Goal: Check status: Check status

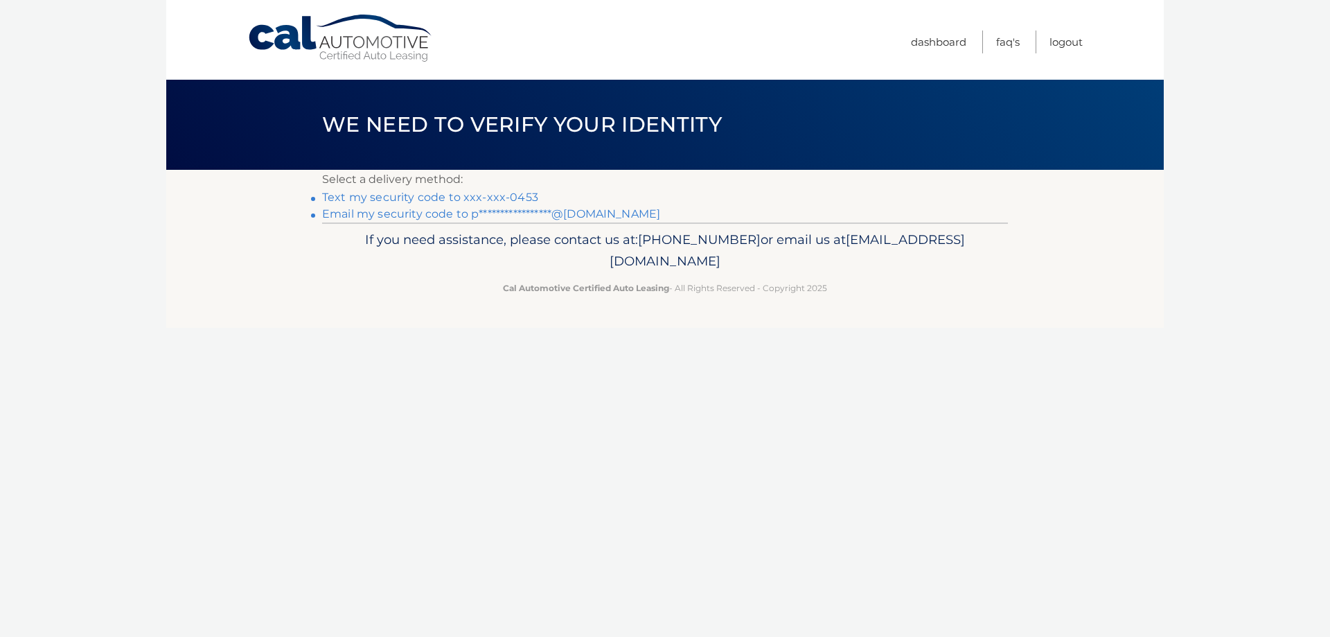
click at [508, 197] on link "Text my security code to xxx-xxx-0453" at bounding box center [430, 197] width 216 height 13
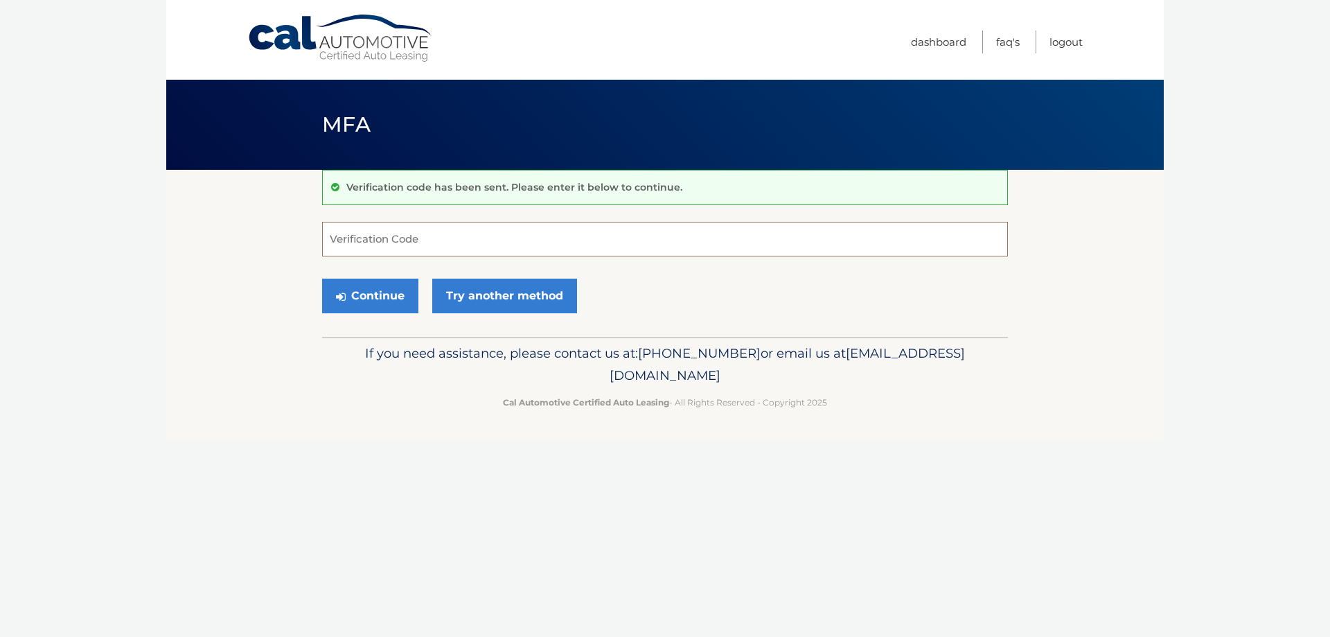
click at [478, 231] on input "Verification Code" at bounding box center [665, 239] width 686 height 35
type input "675104"
click at [359, 299] on button "Continue" at bounding box center [370, 296] width 96 height 35
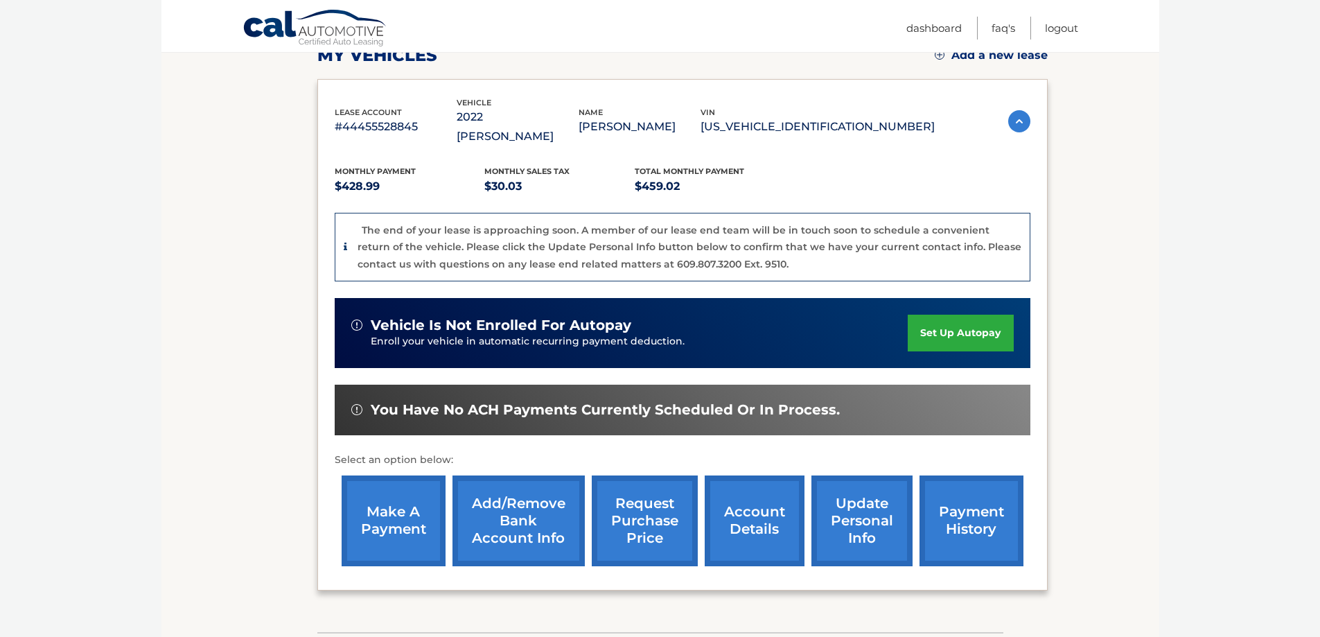
scroll to position [277, 0]
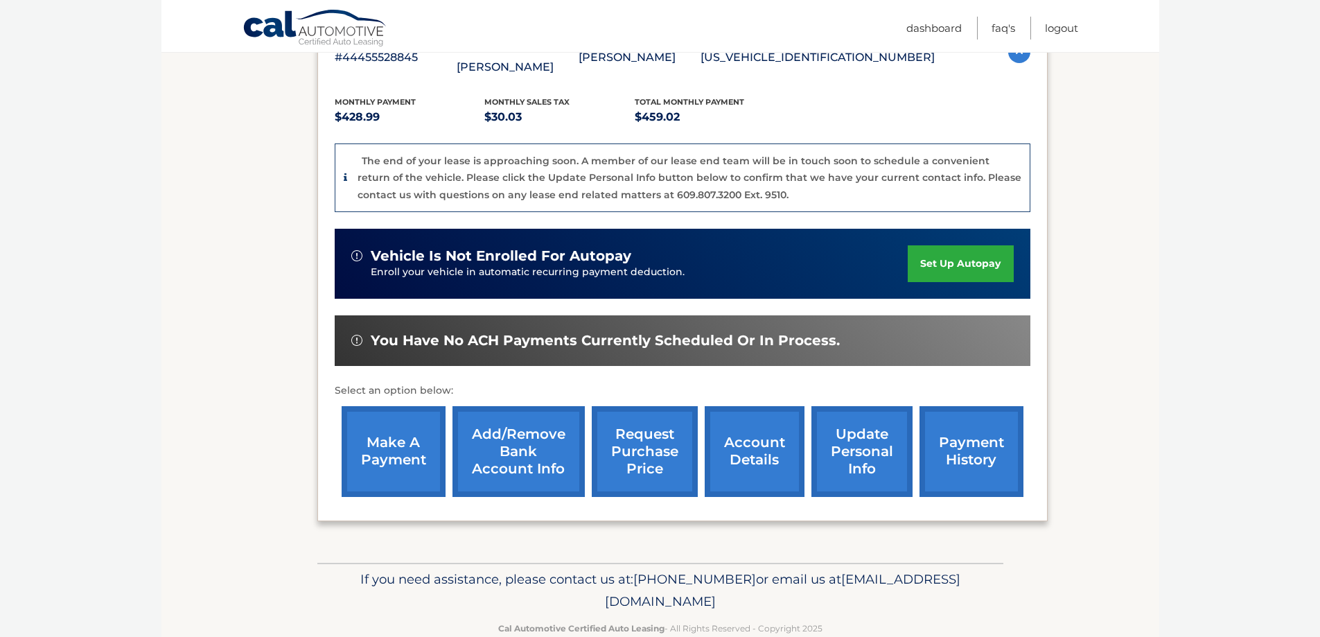
click at [743, 425] on link "account details" at bounding box center [755, 451] width 100 height 91
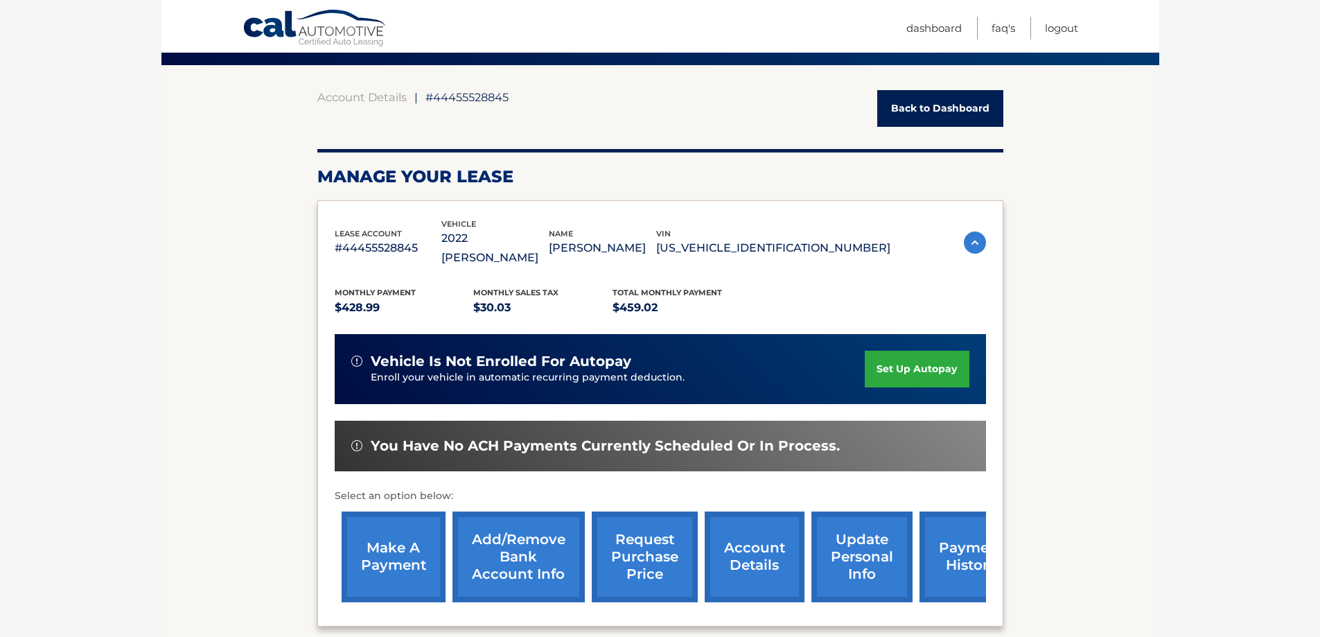
scroll to position [139, 0]
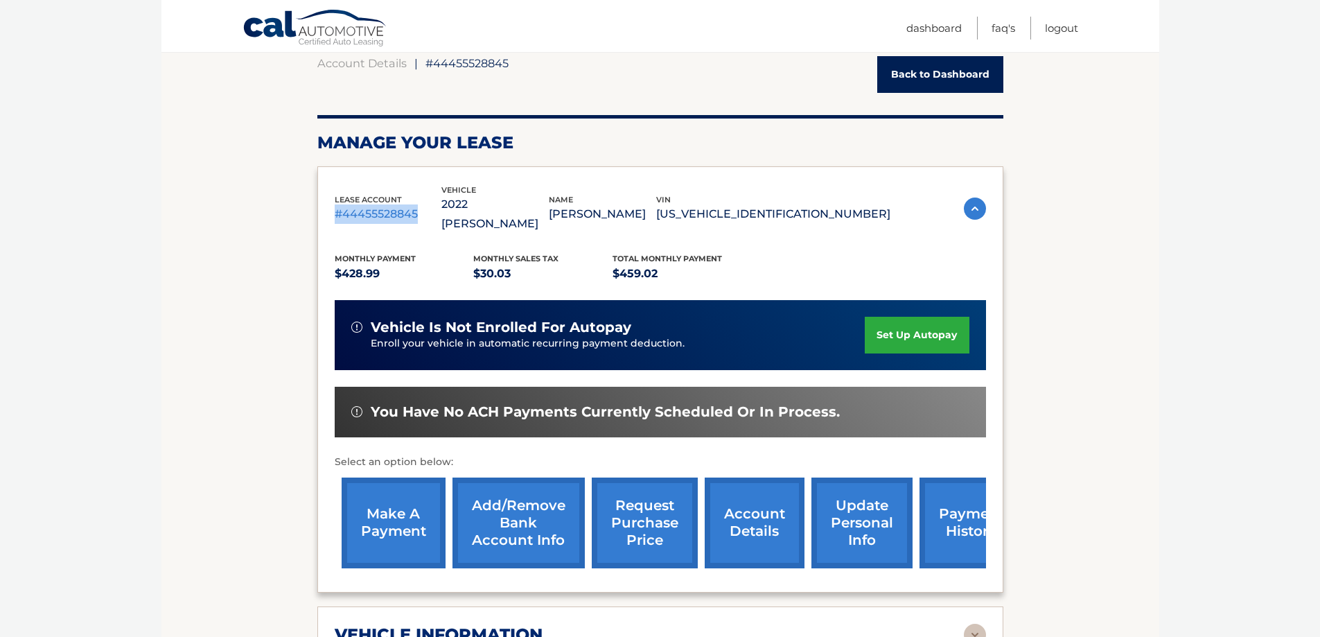
drag, startPoint x: 426, startPoint y: 202, endPoint x: 335, endPoint y: 202, distance: 91.5
click at [335, 204] on p "#44455528845" at bounding box center [388, 213] width 107 height 19
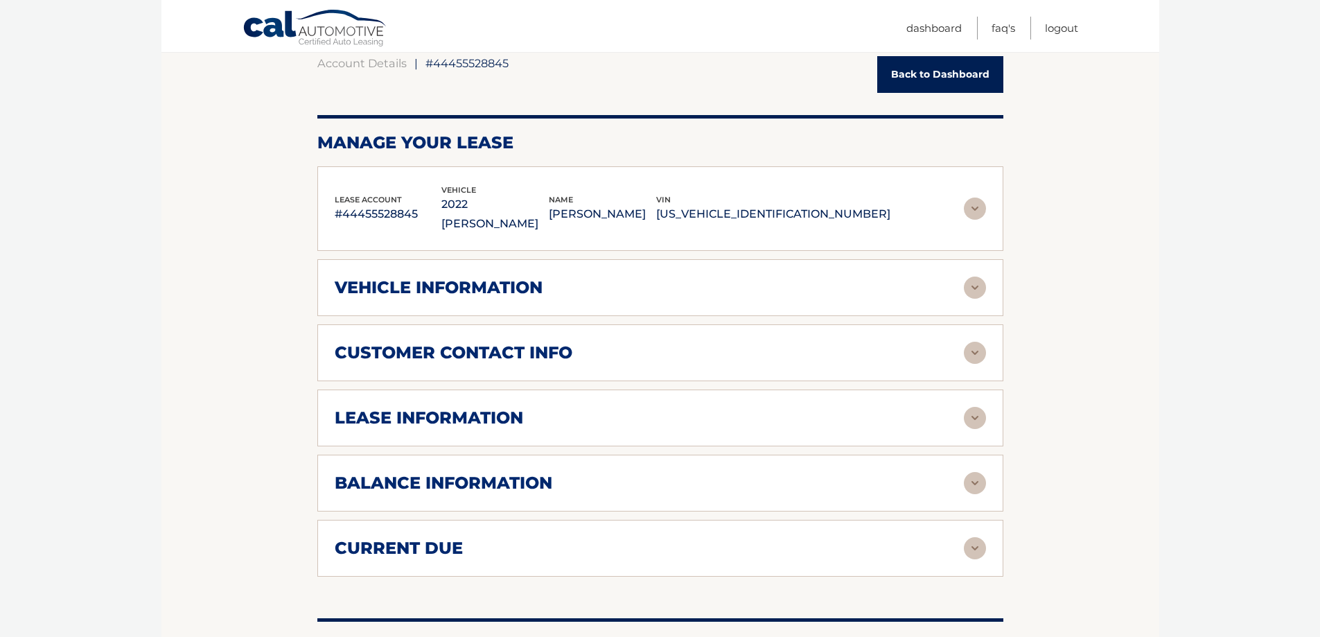
click at [270, 206] on section "Account Details | #44455528845 Back to Dashboard Manage Your Lease lease accoun…" at bounding box center [660, 452] width 998 height 843
click at [344, 277] on h2 "vehicle information" at bounding box center [439, 287] width 208 height 21
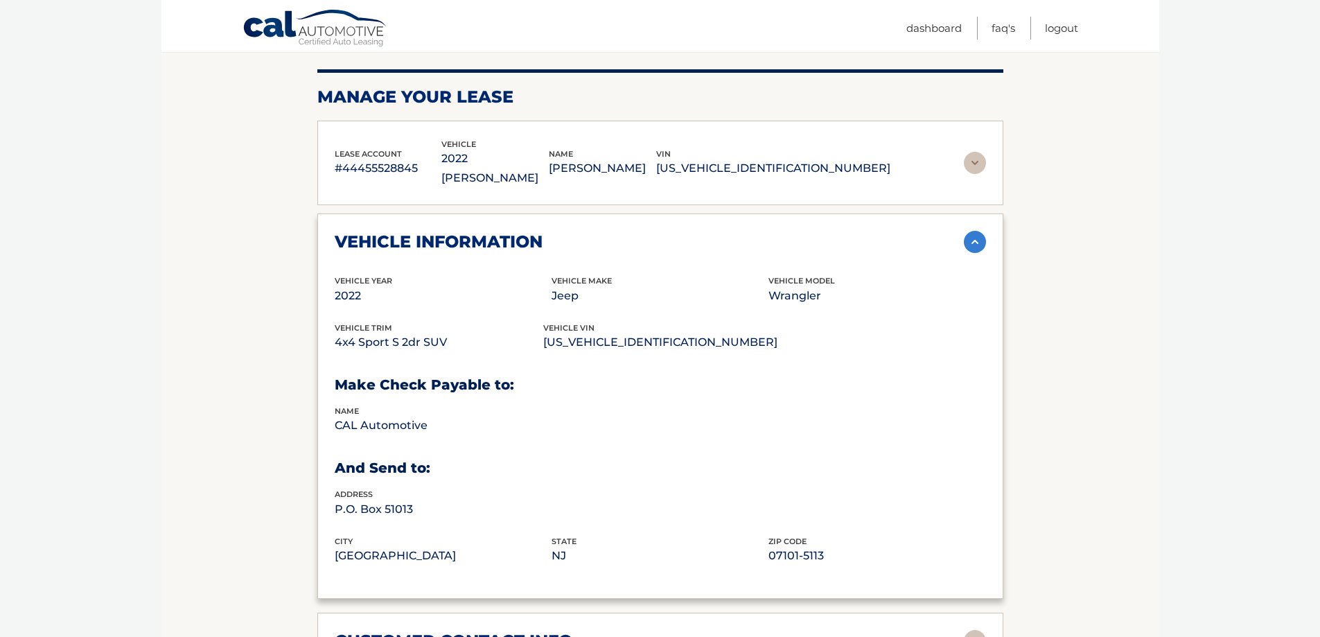
scroll to position [208, 0]
